Goal: Navigation & Orientation: Go to known website

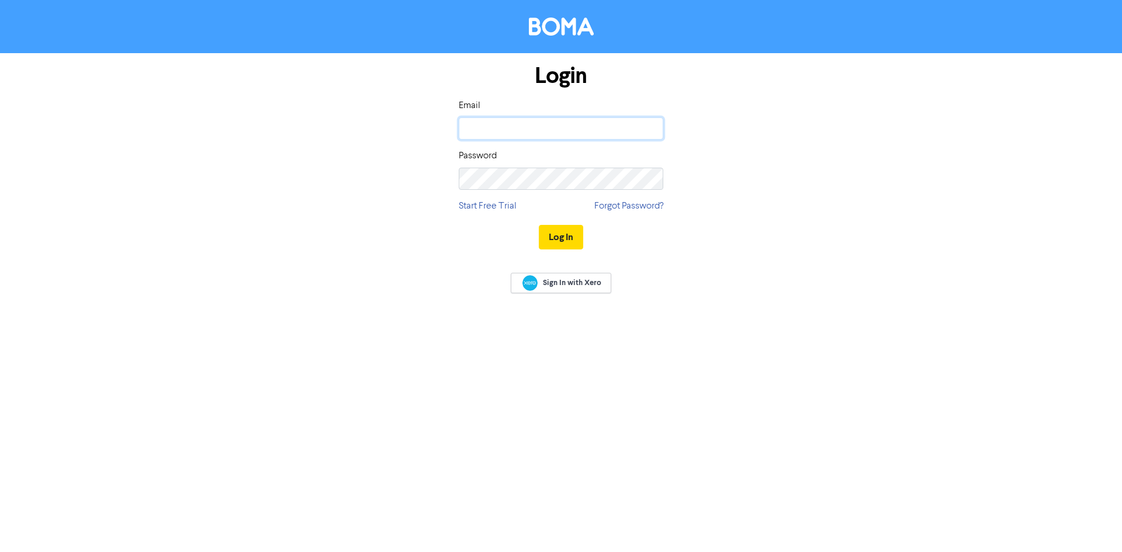
click at [528, 126] on input "email" at bounding box center [561, 128] width 205 height 22
type input "[PERSON_NAME][EMAIL_ADDRESS][DOMAIN_NAME]"
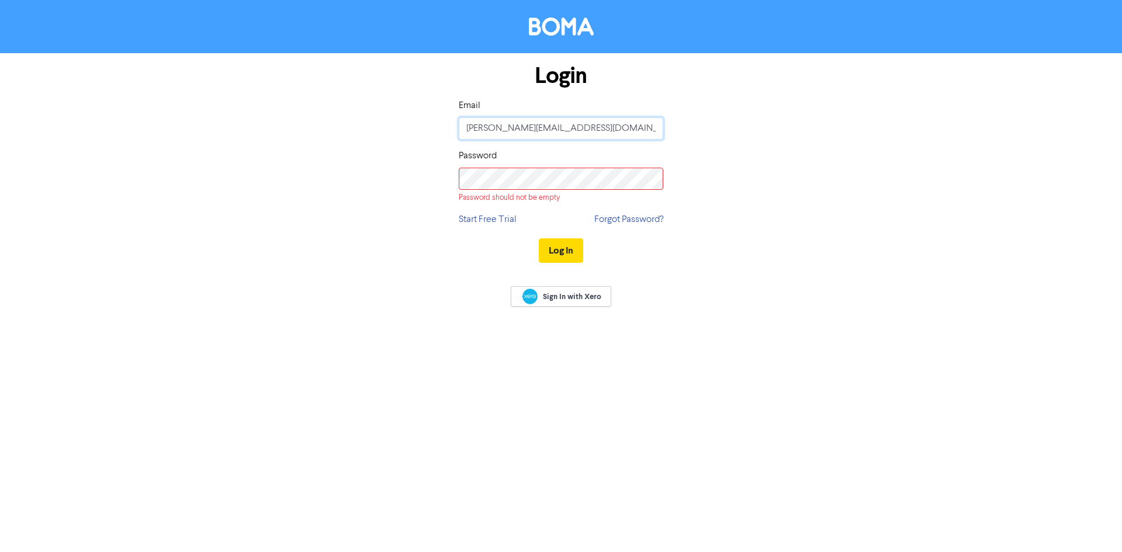
click at [511, 129] on input "[PERSON_NAME][EMAIL_ADDRESS][DOMAIN_NAME]" at bounding box center [561, 128] width 205 height 22
click at [515, 121] on input "[PERSON_NAME][EMAIL_ADDRESS][DOMAIN_NAME]" at bounding box center [561, 128] width 205 height 22
click at [363, 187] on div "Login Email [PERSON_NAME][EMAIL_ADDRESS][DOMAIN_NAME] Password Password should …" at bounding box center [561, 163] width 666 height 221
click at [564, 134] on input "[PERSON_NAME][EMAIL_ADDRESS][DOMAIN_NAME]" at bounding box center [561, 128] width 205 height 22
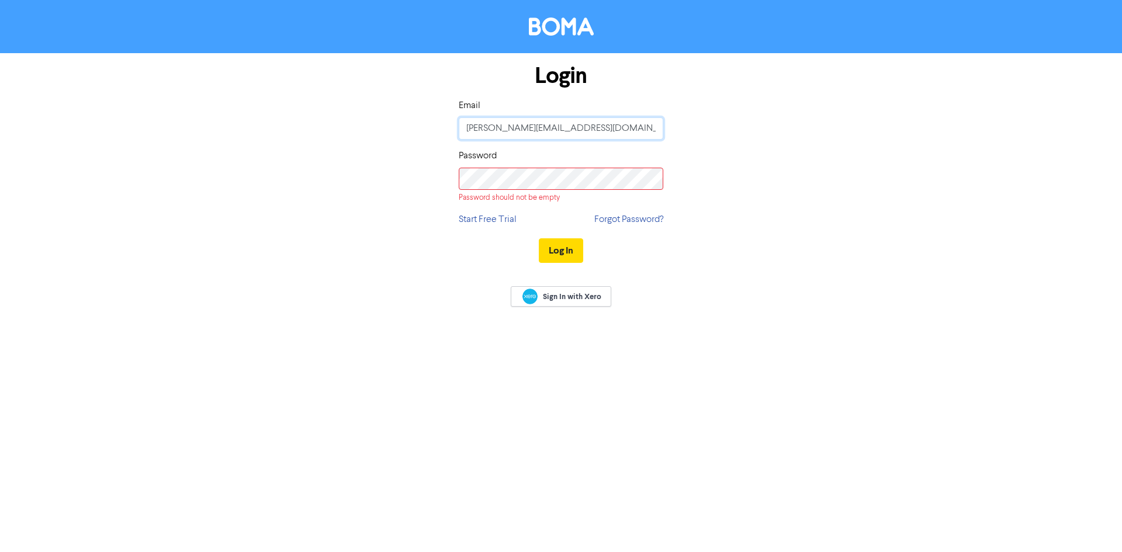
click at [564, 134] on input "[PERSON_NAME][EMAIL_ADDRESS][DOMAIN_NAME]" at bounding box center [561, 128] width 205 height 22
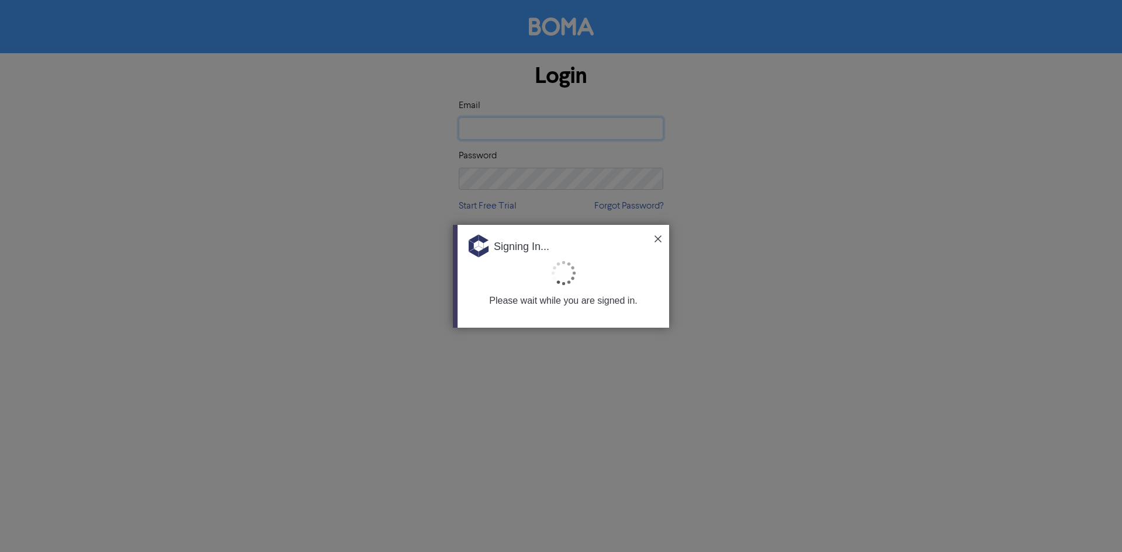
type input "joaquin"
